Goal: Task Accomplishment & Management: Complete application form

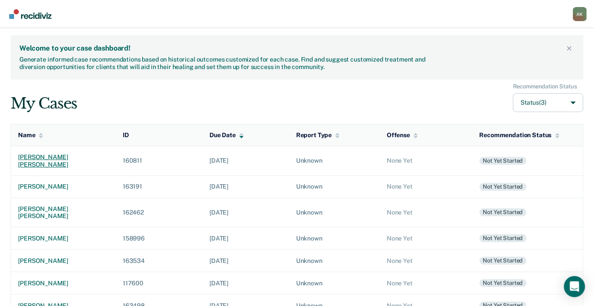
click at [68, 155] on div "[PERSON_NAME] [PERSON_NAME]" at bounding box center [63, 161] width 91 height 15
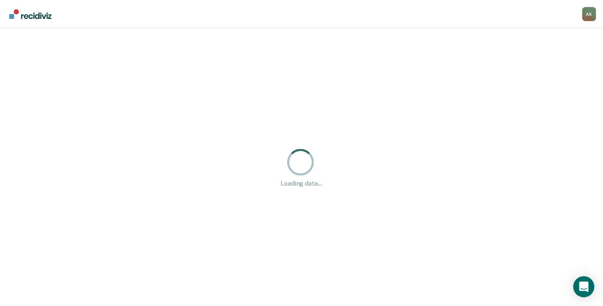
click at [68, 155] on div "Loading data..." at bounding box center [301, 167] width 575 height 40
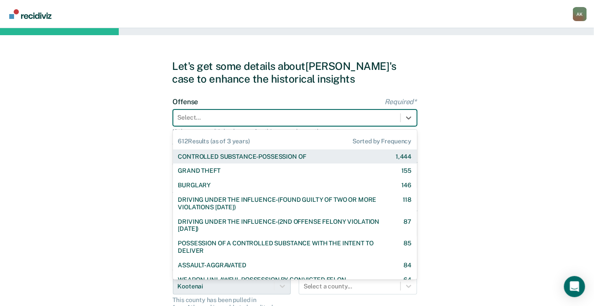
click at [247, 111] on div "Select..." at bounding box center [295, 118] width 244 height 17
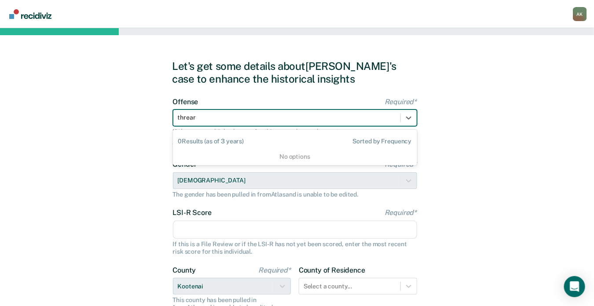
type input "threa"
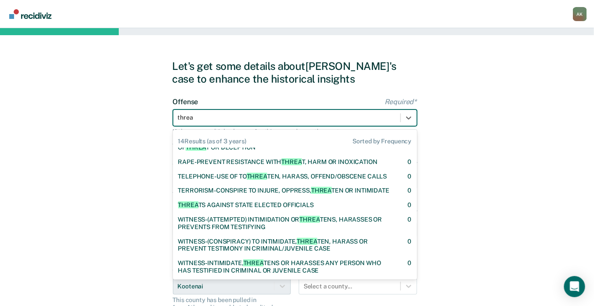
scroll to position [162, 0]
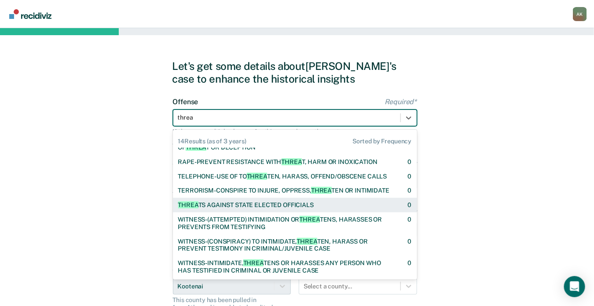
click at [268, 203] on div "THREA TS AGAINST STATE ELECTED OFFICIALS" at bounding box center [246, 205] width 136 height 7
checkbox input "true"
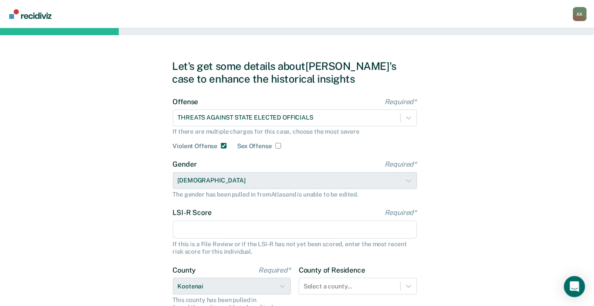
click at [216, 233] on input "LSI-R Score Required*" at bounding box center [295, 230] width 244 height 18
type input "4"
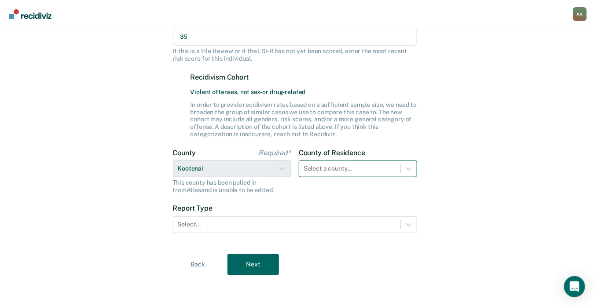
type input "35"
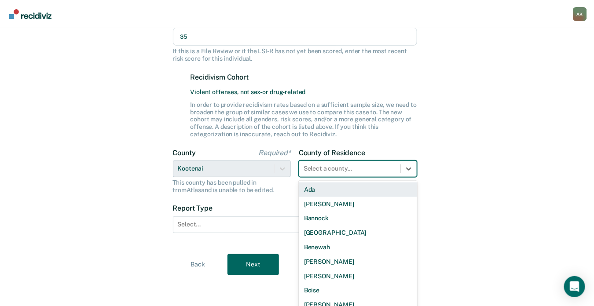
click at [388, 167] on div "Select a county..." at bounding box center [349, 168] width 101 height 13
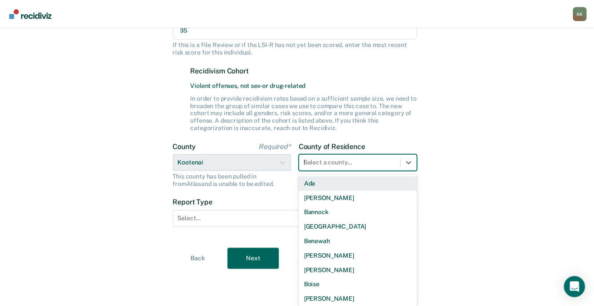
scroll to position [193, 0]
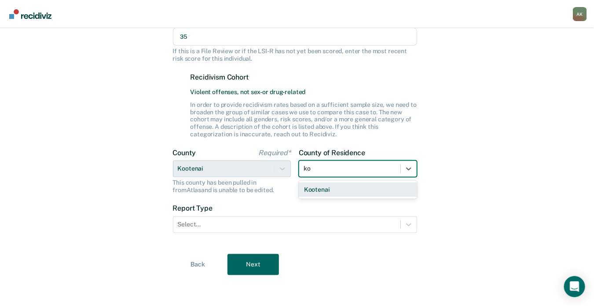
type input "koo"
click at [314, 193] on div "Kootenai" at bounding box center [358, 190] width 118 height 15
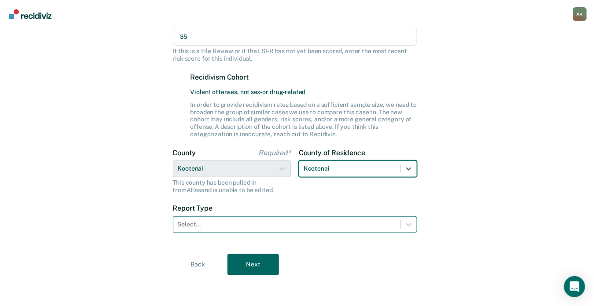
click at [275, 227] on div at bounding box center [287, 224] width 218 height 9
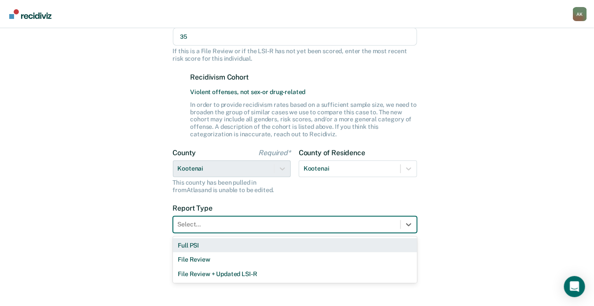
click at [206, 249] on div "Full PSI" at bounding box center [295, 246] width 244 height 15
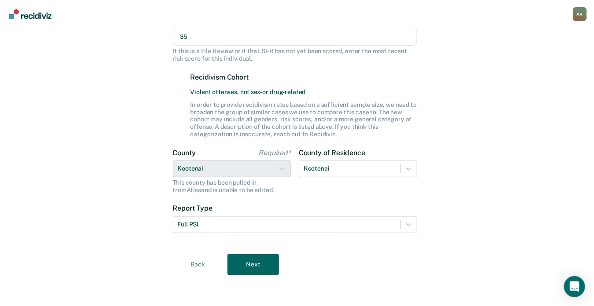
click at [226, 259] on div "Back Next" at bounding box center [298, 264] width 250 height 21
click at [243, 262] on button "Next" at bounding box center [254, 264] width 52 height 21
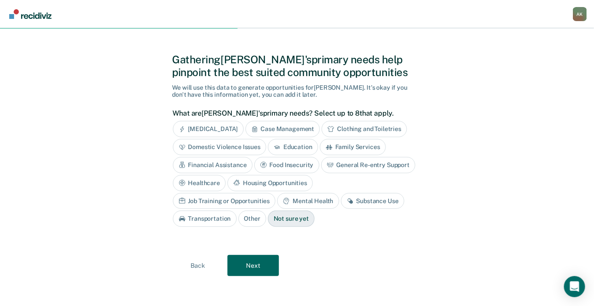
click at [277, 195] on div "Mental Health" at bounding box center [308, 201] width 62 height 16
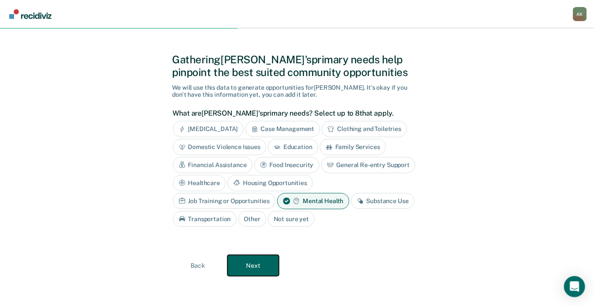
click at [258, 261] on button "Next" at bounding box center [254, 265] width 52 height 21
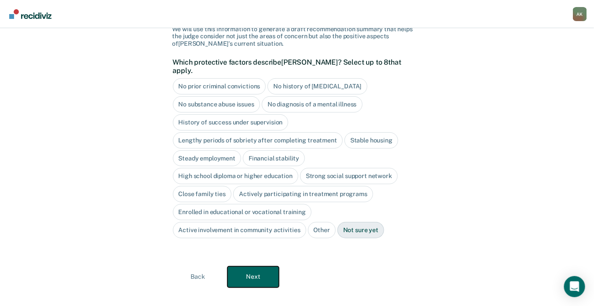
scroll to position [67, 0]
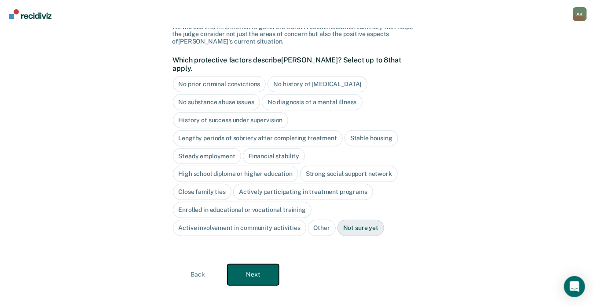
click at [259, 270] on button "Next" at bounding box center [254, 275] width 52 height 21
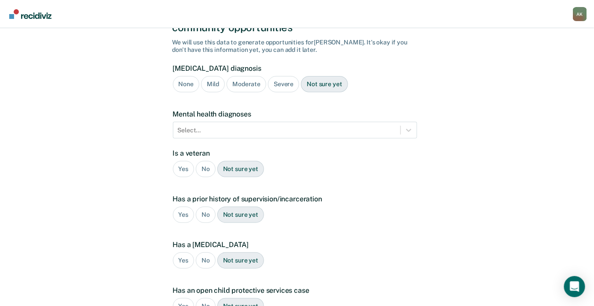
scroll to position [63, 0]
click at [488, 73] on div "A few more details to determine if [PERSON_NAME] meets eligibility for communit…" at bounding box center [297, 204] width 594 height 478
click at [252, 77] on div "Moderate" at bounding box center [247, 85] width 40 height 16
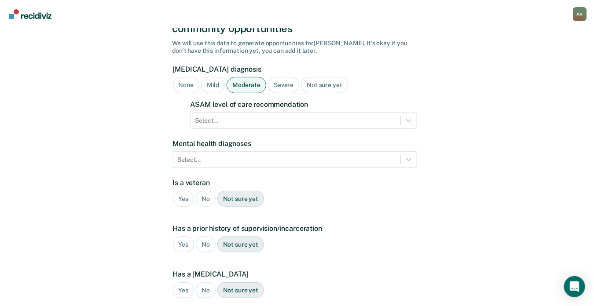
click at [231, 140] on div "Mental health diagnoses Select..." at bounding box center [295, 154] width 244 height 29
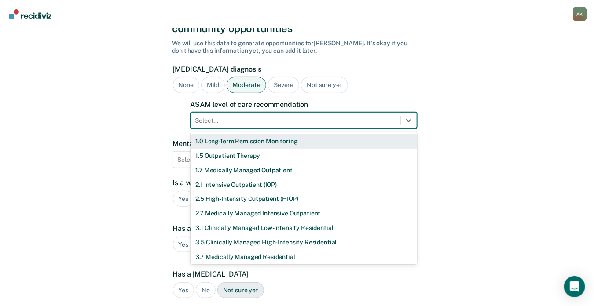
click at [236, 115] on div "Select..." at bounding box center [304, 120] width 227 height 17
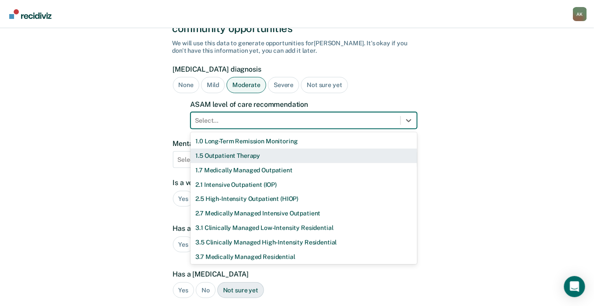
click at [224, 149] on div "1.5 Outpatient Therapy" at bounding box center [304, 156] width 227 height 15
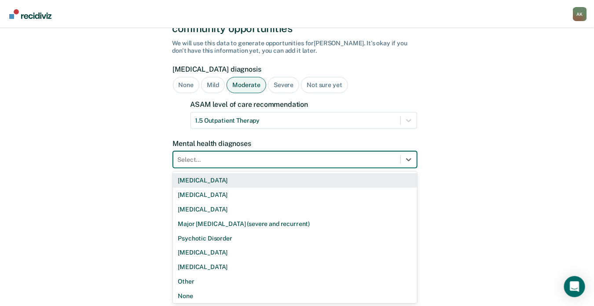
click at [220, 155] on div at bounding box center [287, 159] width 218 height 9
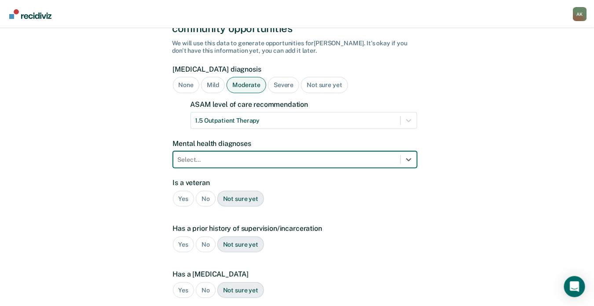
click at [206, 155] on div at bounding box center [287, 159] width 218 height 9
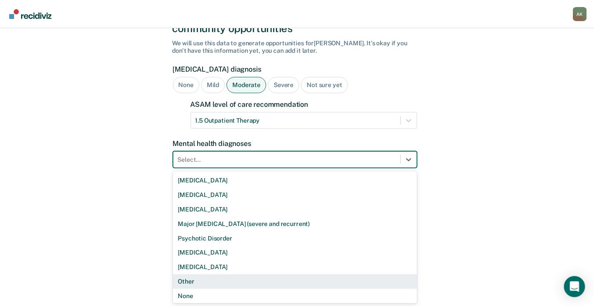
click at [211, 275] on div "Other" at bounding box center [295, 282] width 244 height 15
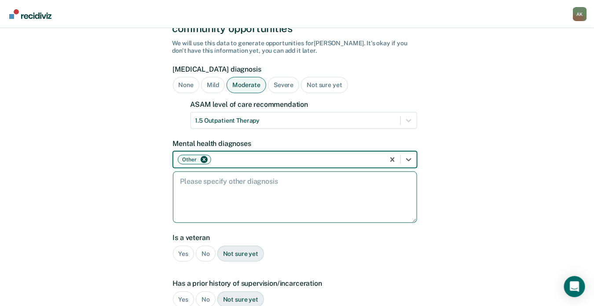
click at [205, 180] on textarea at bounding box center [295, 198] width 244 height 52
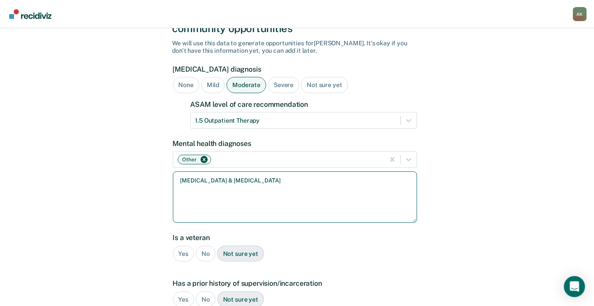
type textarea "[MEDICAL_DATA] & [MEDICAL_DATA]"
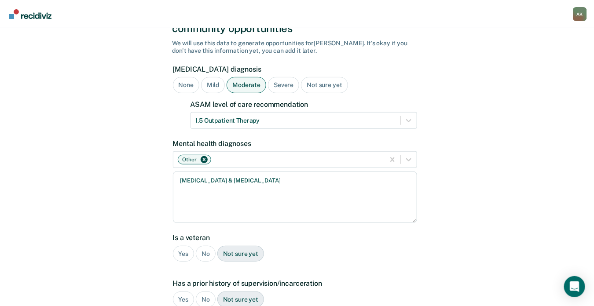
click at [204, 246] on div "No" at bounding box center [206, 254] width 20 height 16
click at [182, 292] on div "Yes" at bounding box center [184, 300] width 22 height 16
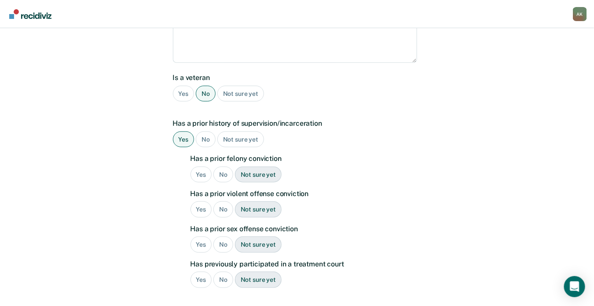
scroll to position [246, 0]
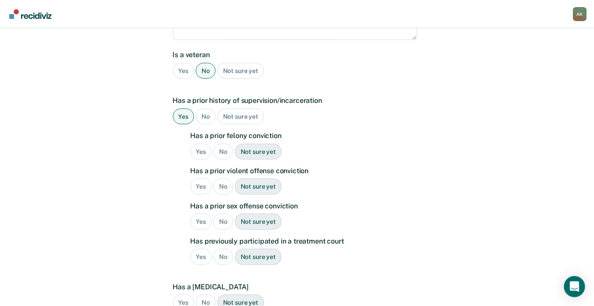
click at [217, 144] on div "No" at bounding box center [223, 152] width 20 height 16
click at [199, 179] on div "Yes" at bounding box center [202, 187] width 22 height 16
click at [223, 214] on div "No" at bounding box center [223, 222] width 20 height 16
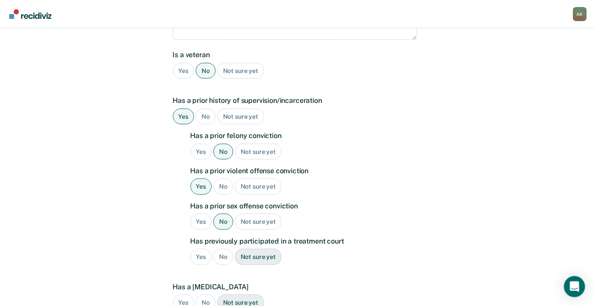
click at [220, 249] on div "No" at bounding box center [223, 257] width 20 height 16
click at [209, 295] on div "No" at bounding box center [206, 303] width 20 height 16
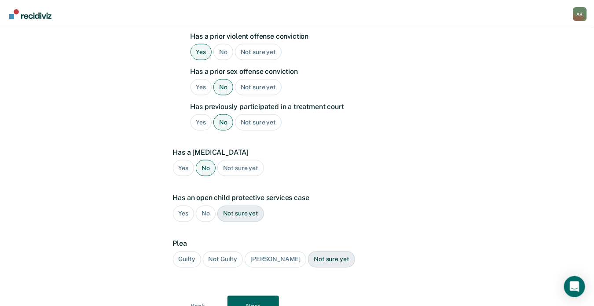
scroll to position [409, 0]
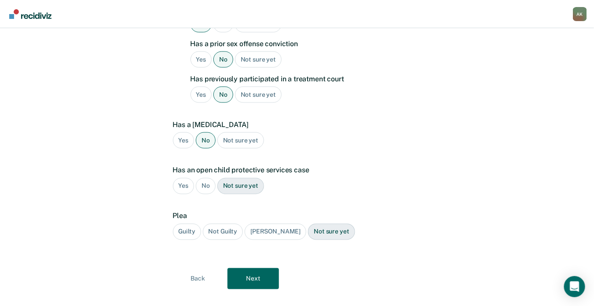
click at [205, 178] on div "No" at bounding box center [206, 186] width 20 height 16
click at [188, 224] on div "Guilty" at bounding box center [187, 232] width 28 height 16
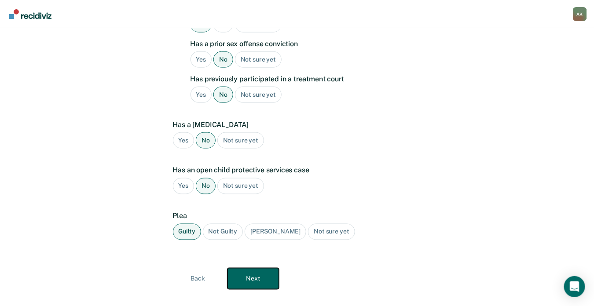
click at [241, 269] on button "Next" at bounding box center [254, 279] width 52 height 21
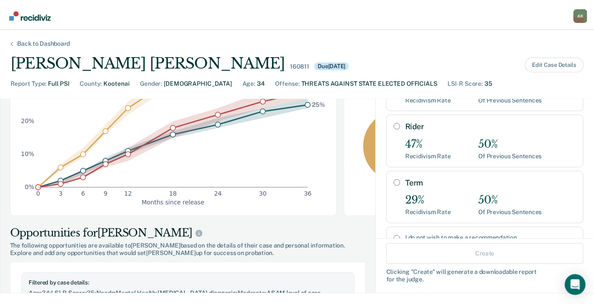
scroll to position [92, 0]
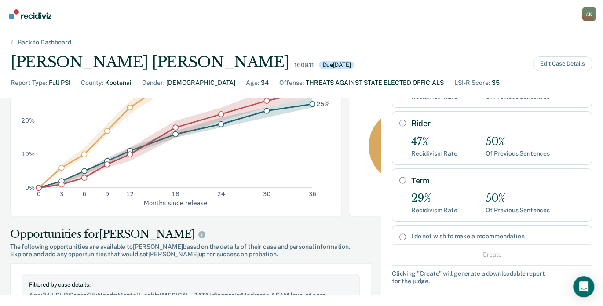
click at [400, 177] on input "Term" at bounding box center [403, 180] width 7 height 7
radio input "true"
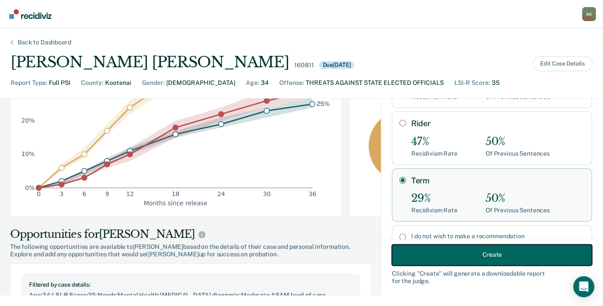
click at [455, 254] on button "Create" at bounding box center [492, 254] width 200 height 21
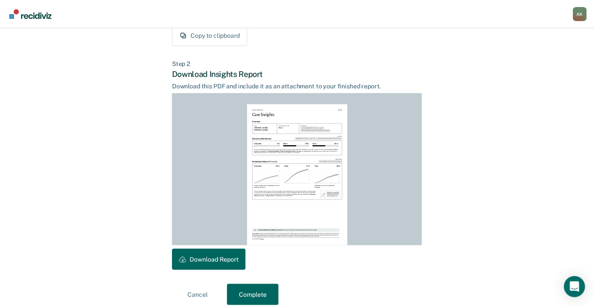
scroll to position [195, 0]
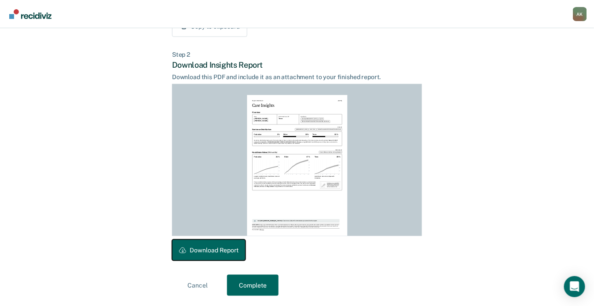
click at [204, 253] on button "Download Report" at bounding box center [209, 250] width 74 height 21
click at [274, 280] on button "Complete" at bounding box center [253, 285] width 52 height 21
